Goal: Task Accomplishment & Management: Complete application form

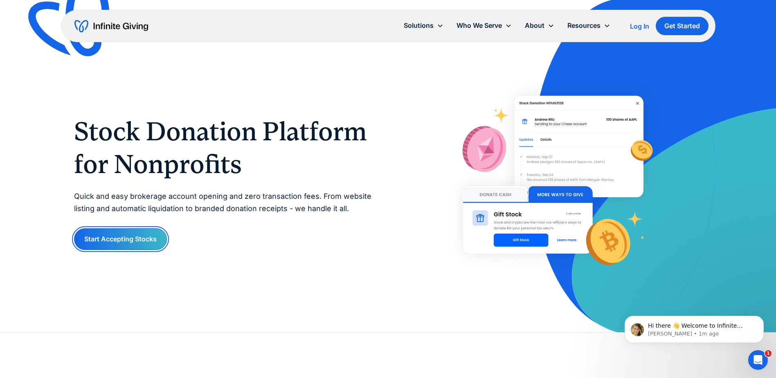
click at [152, 243] on link "Start Accepting Stocks" at bounding box center [120, 239] width 93 height 22
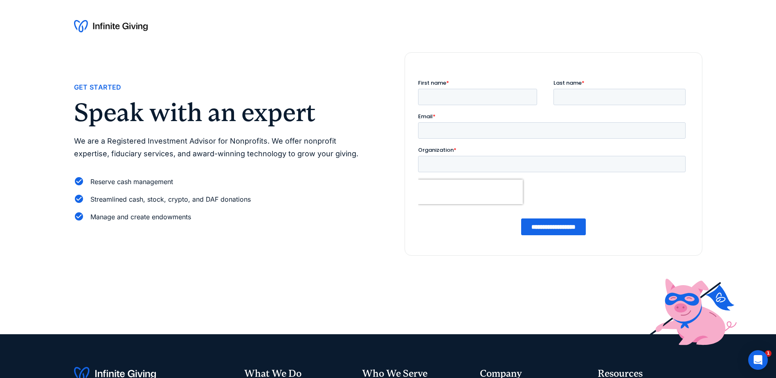
click at [114, 23] on img at bounding box center [111, 26] width 74 height 13
